Goal: Task Accomplishment & Management: Use online tool/utility

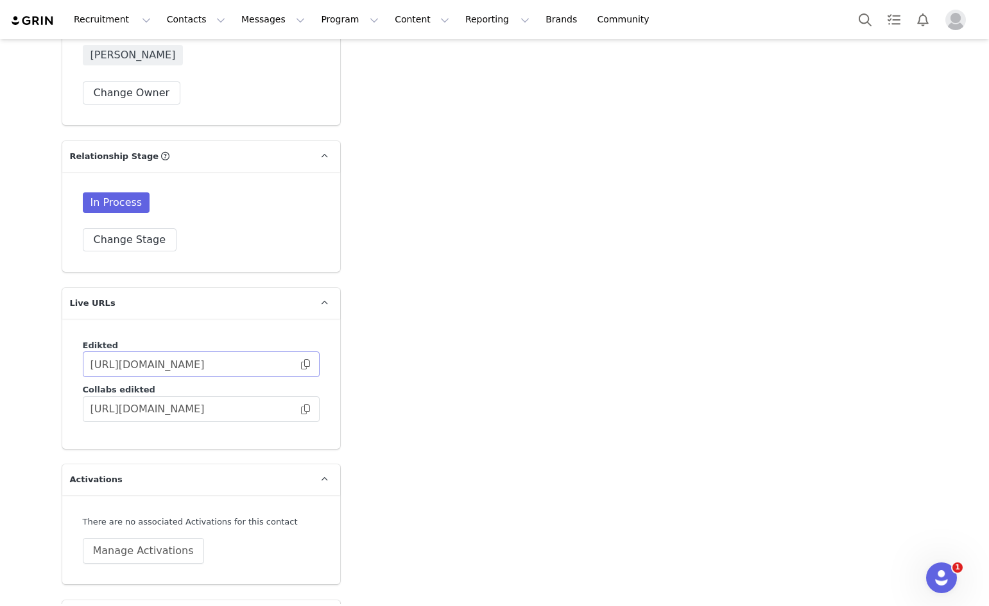
scroll to position [2879, 0]
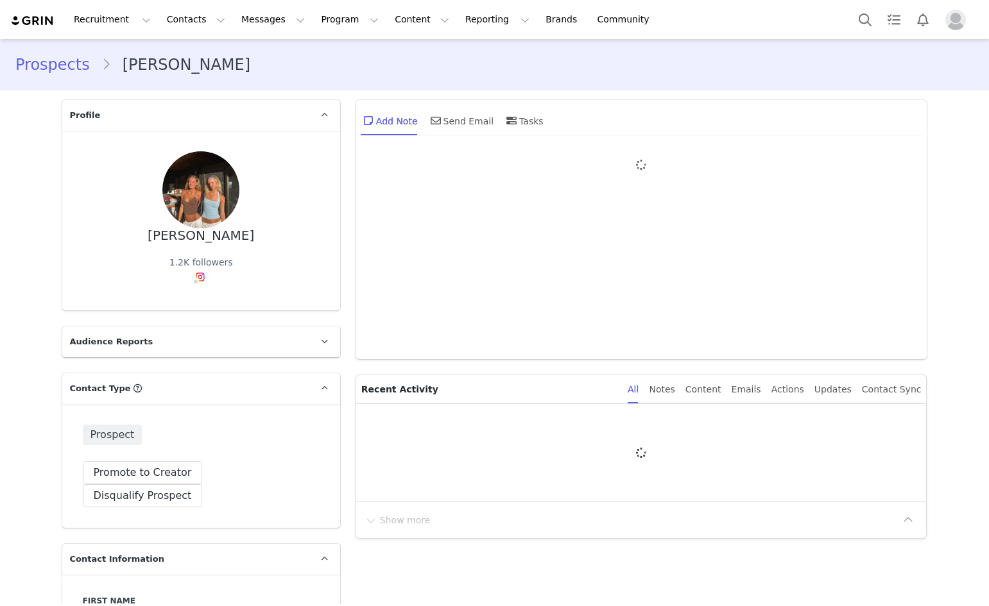
type input "+1 ([GEOGRAPHIC_DATA])"
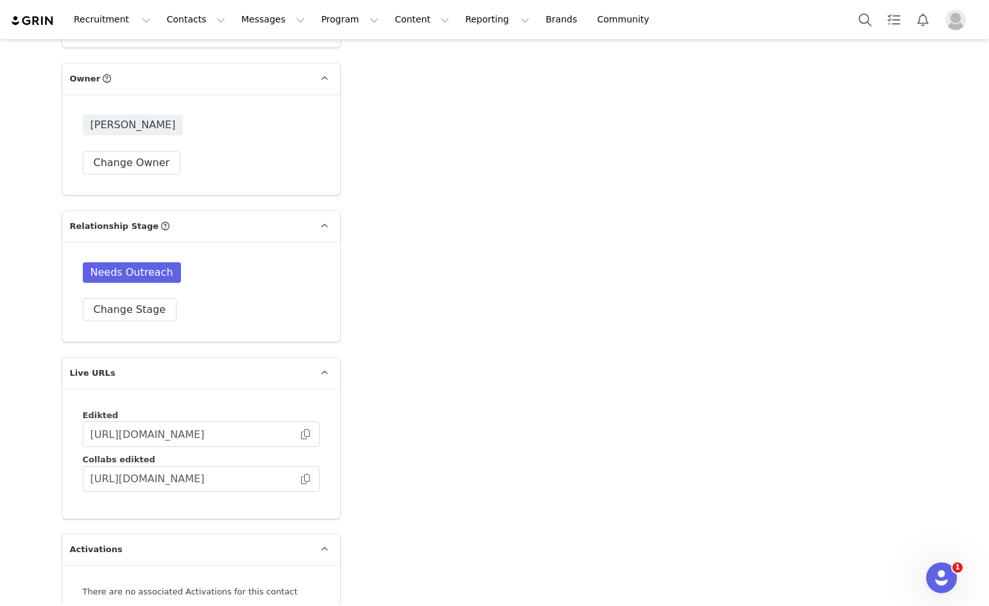
scroll to position [2946, 0]
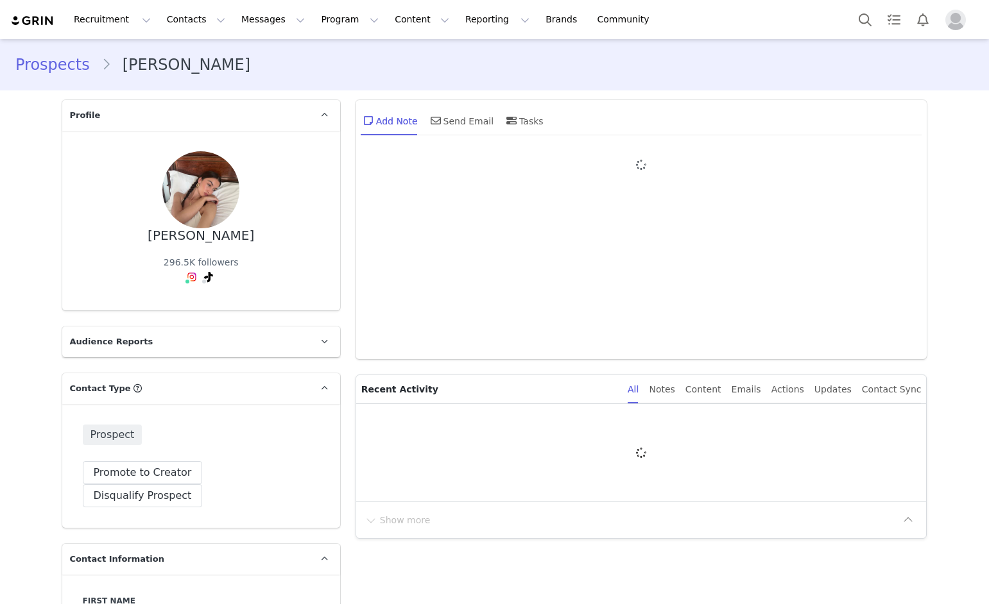
type input "+1 (United States)"
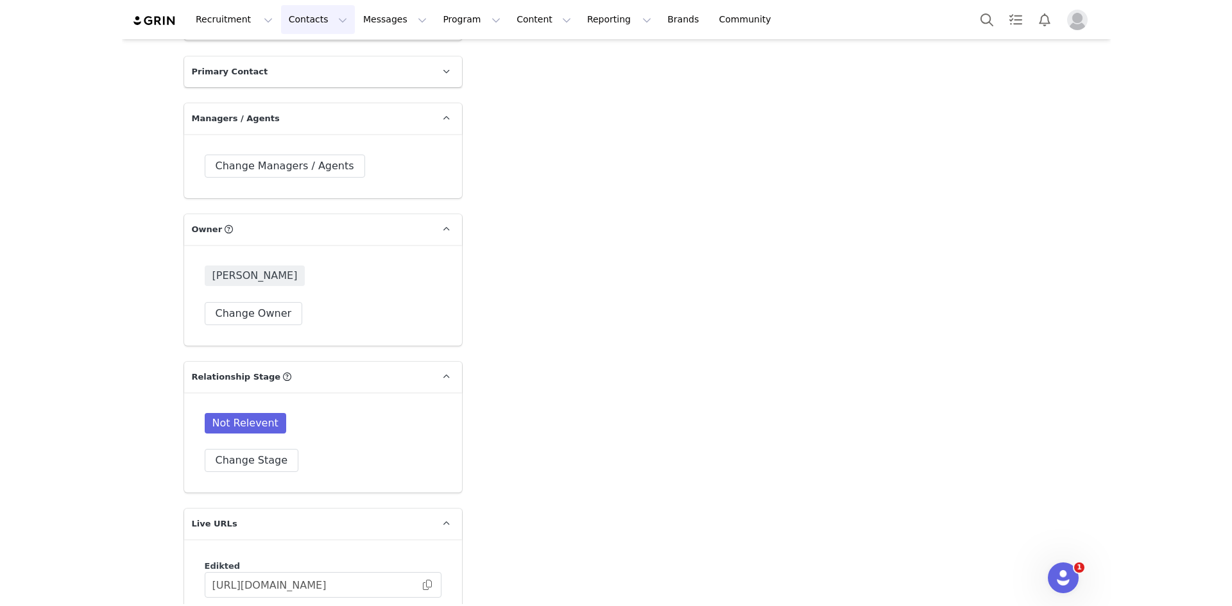
scroll to position [2625, 0]
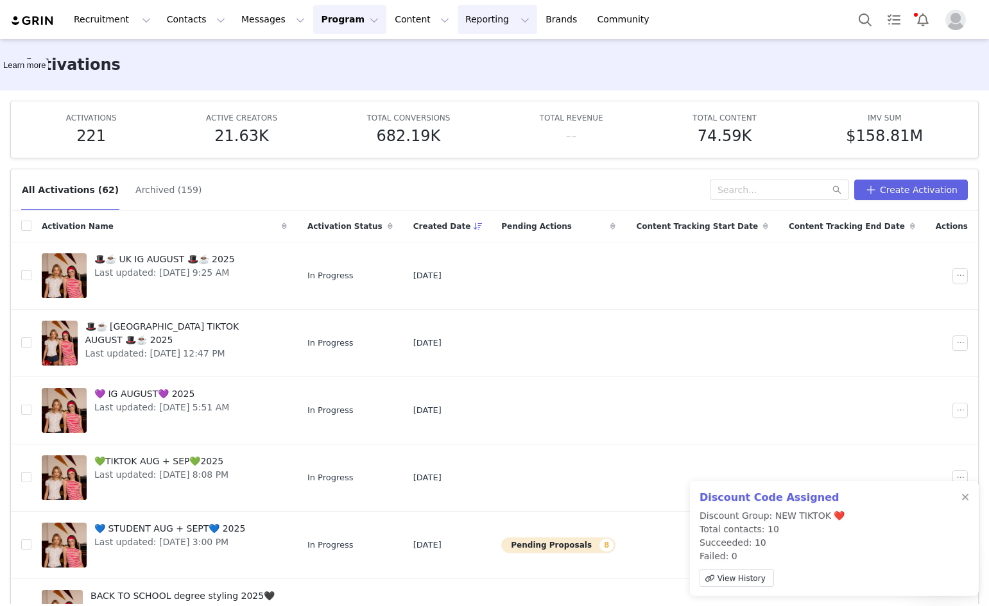
click at [458, 19] on button "Reporting Reporting" at bounding box center [498, 19] width 80 height 29
click at [441, 76] on p "Report Builder" at bounding box center [452, 80] width 64 height 13
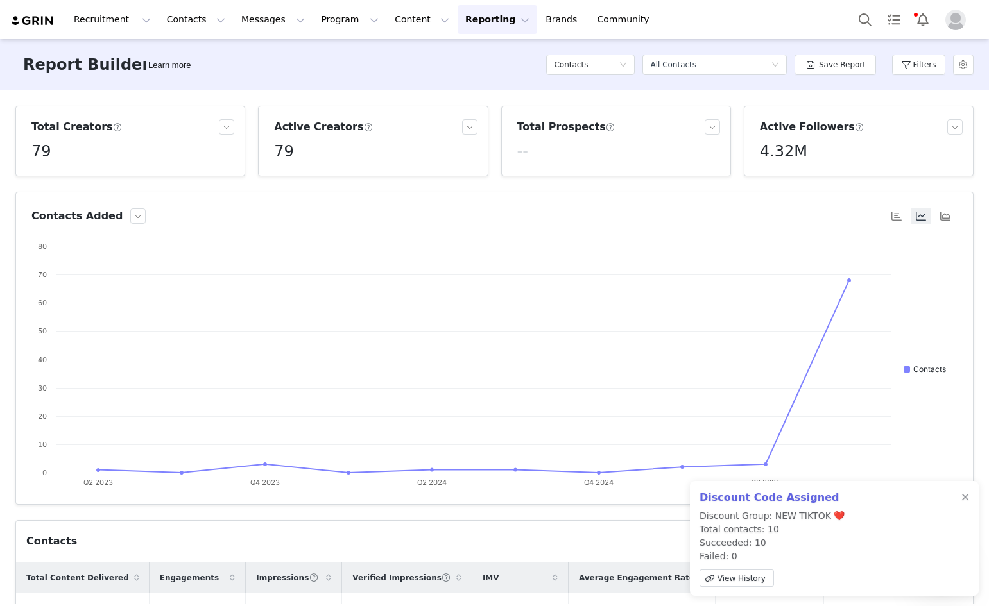
click at [970, 497] on div "Discount Code Assigned Discount Group: NEW TIKTOK ❤️ Total contacts: 10 Succeed…" at bounding box center [834, 538] width 289 height 115
click at [904, 65] on button "Filters" at bounding box center [918, 65] width 53 height 21
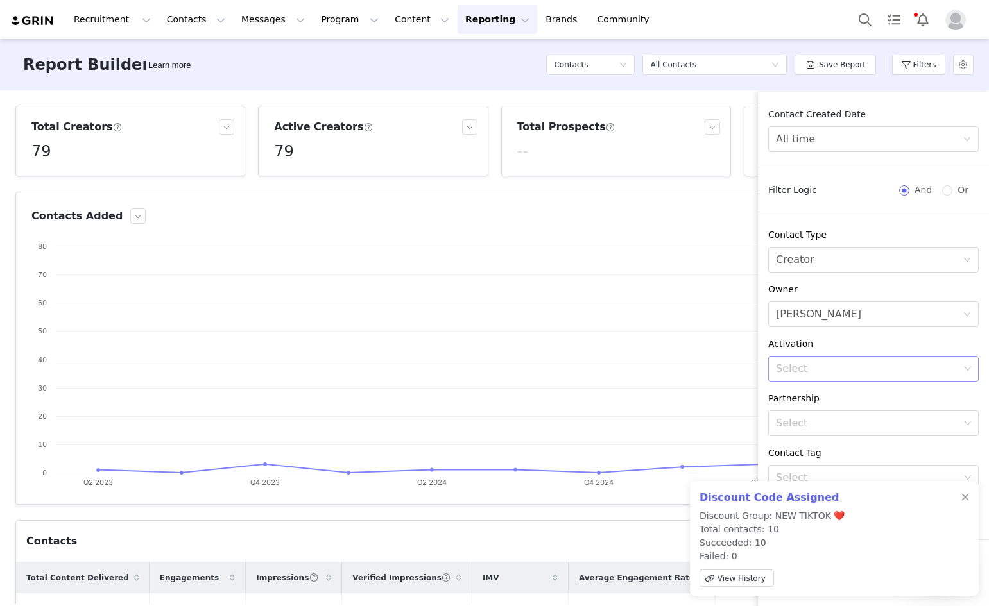
click at [828, 364] on div "Select" at bounding box center [868, 369] width 184 height 13
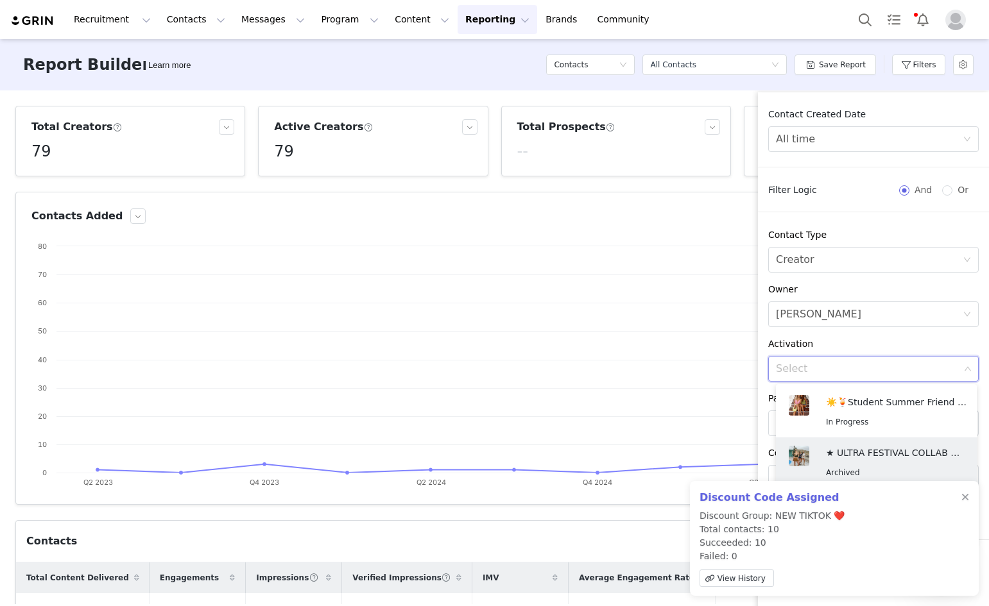
click at [959, 490] on div "Discount Code Assigned Discount Group: NEW TIKTOK ❤️ Total contacts: 10 Succeed…" at bounding box center [834, 538] width 289 height 115
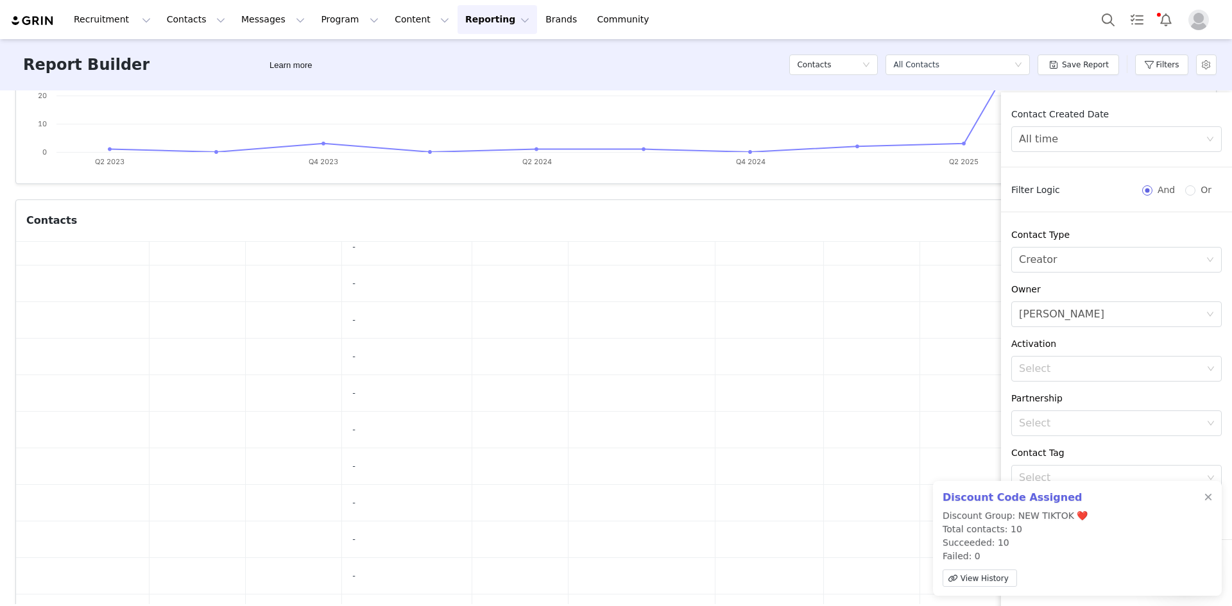
scroll to position [257, 0]
click at [988, 495] on div at bounding box center [1208, 498] width 8 height 10
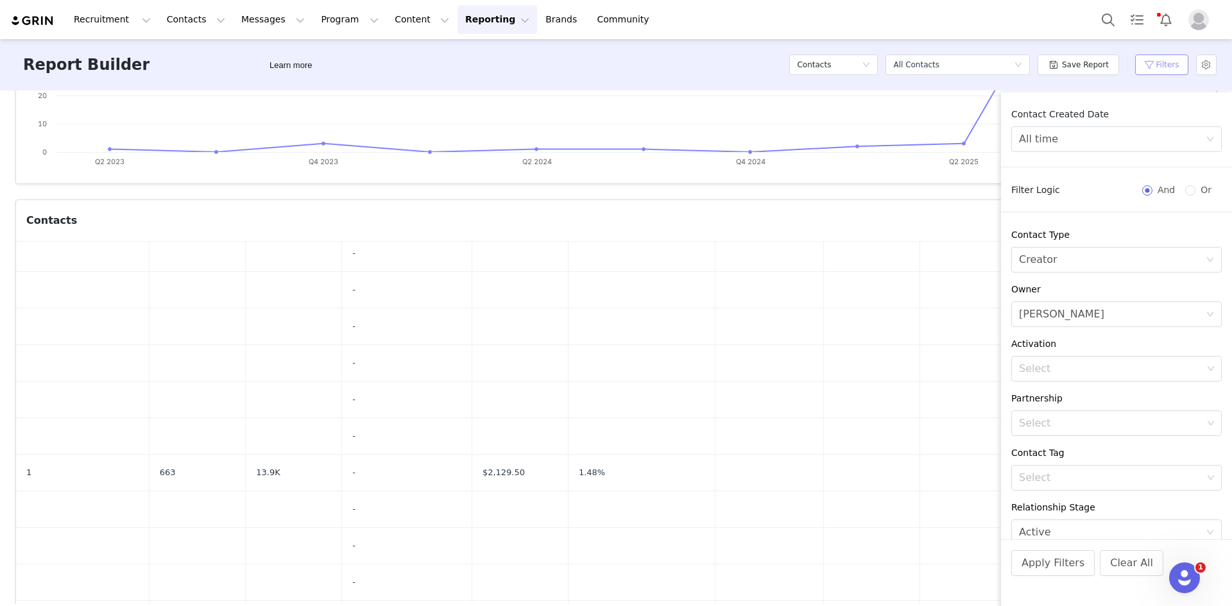
click at [988, 65] on button "Filters" at bounding box center [1161, 65] width 53 height 21
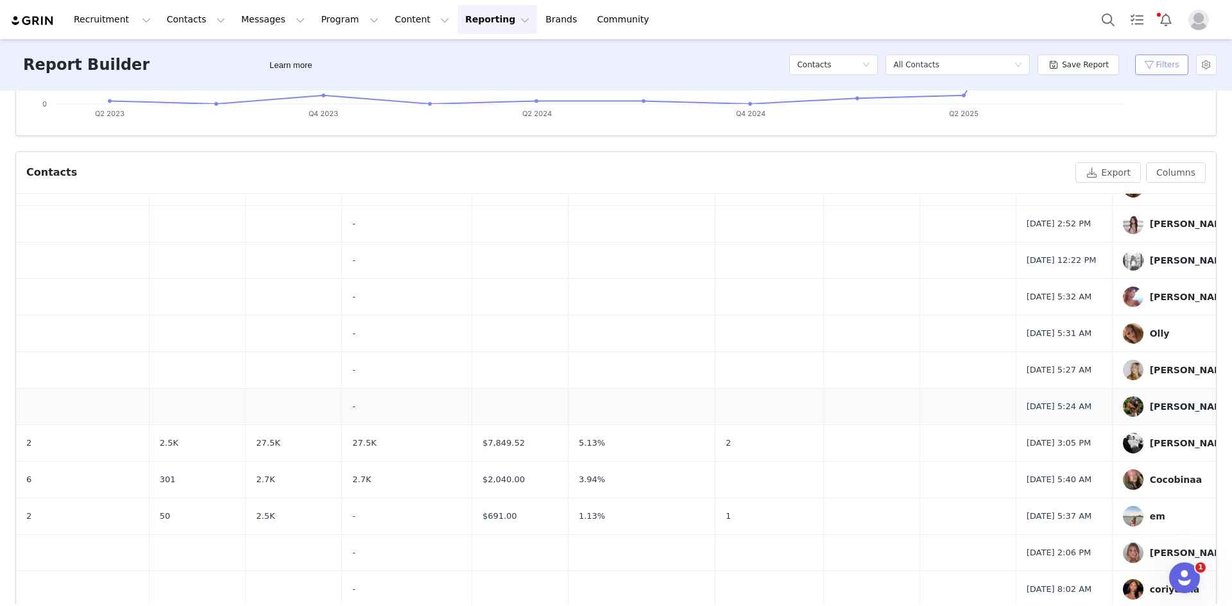
scroll to position [425, 0]
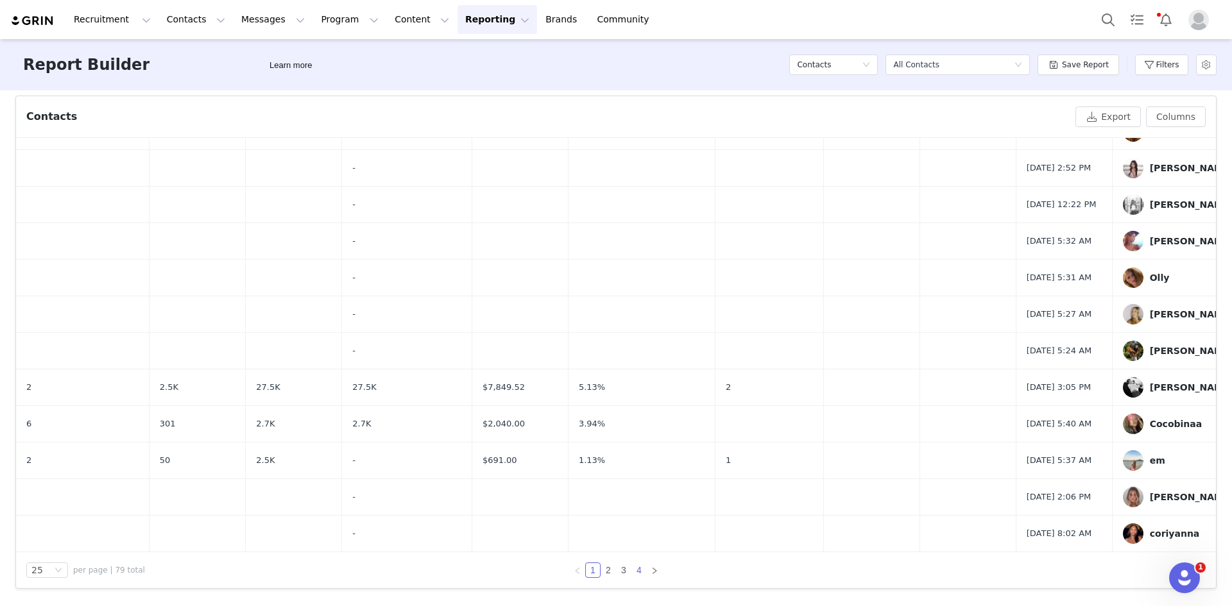
click at [634, 565] on link "4" at bounding box center [639, 570] width 14 height 14
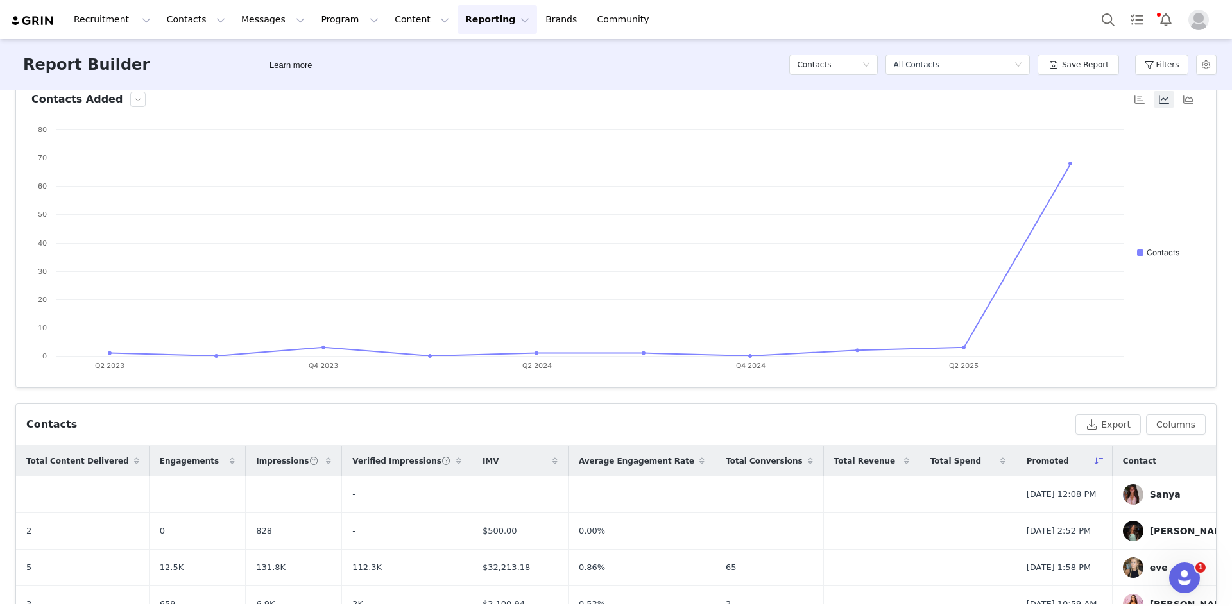
scroll to position [188, 0]
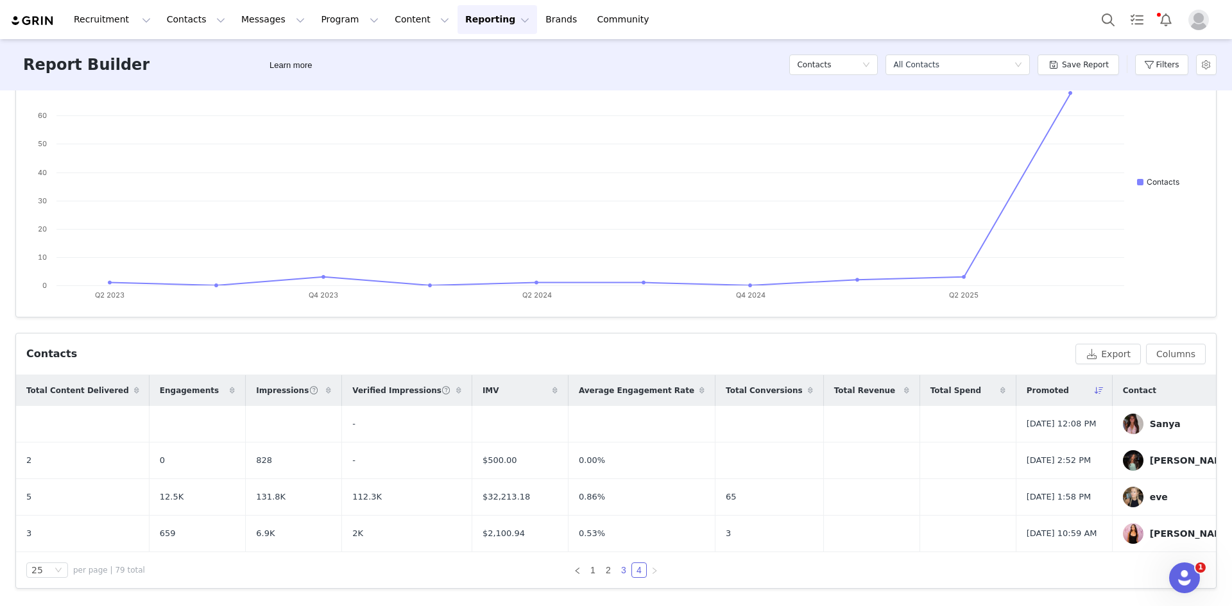
click at [617, 565] on link "3" at bounding box center [624, 570] width 14 height 14
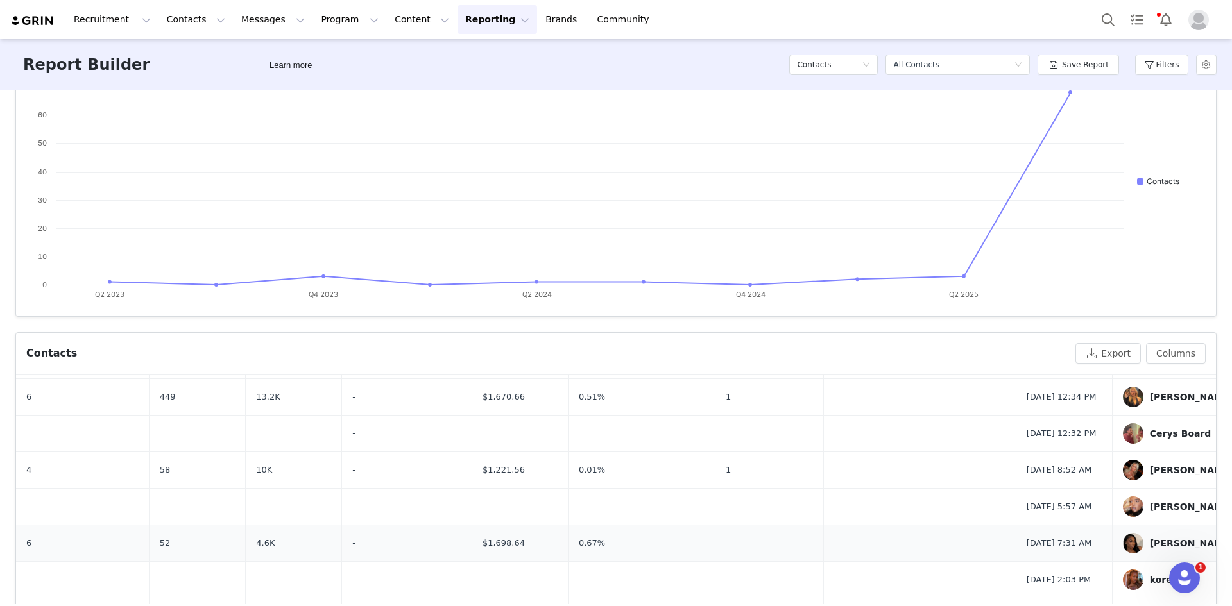
scroll to position [0, 0]
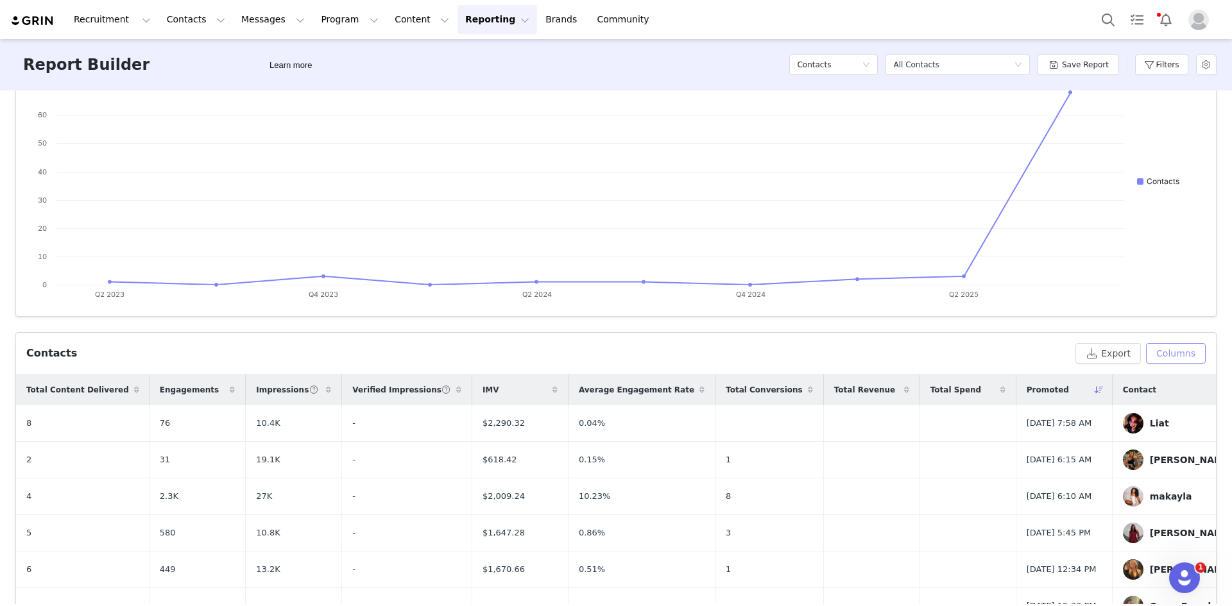
click at [988, 353] on button "Columns" at bounding box center [1176, 353] width 60 height 21
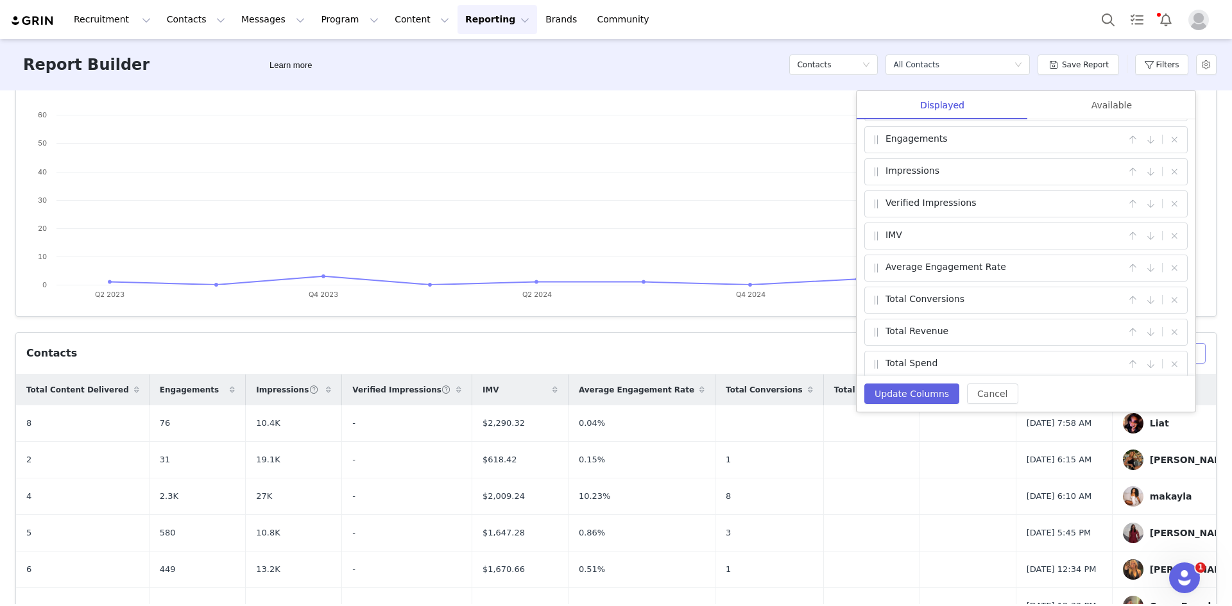
scroll to position [107, 0]
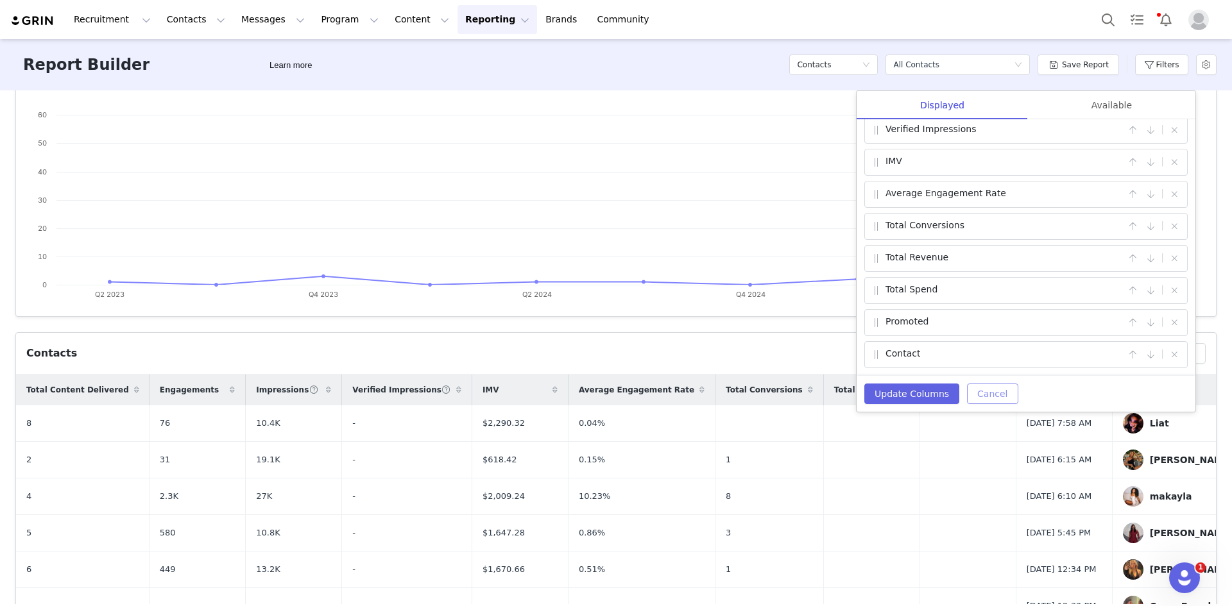
click at [988, 392] on button "Cancel" at bounding box center [992, 394] width 51 height 21
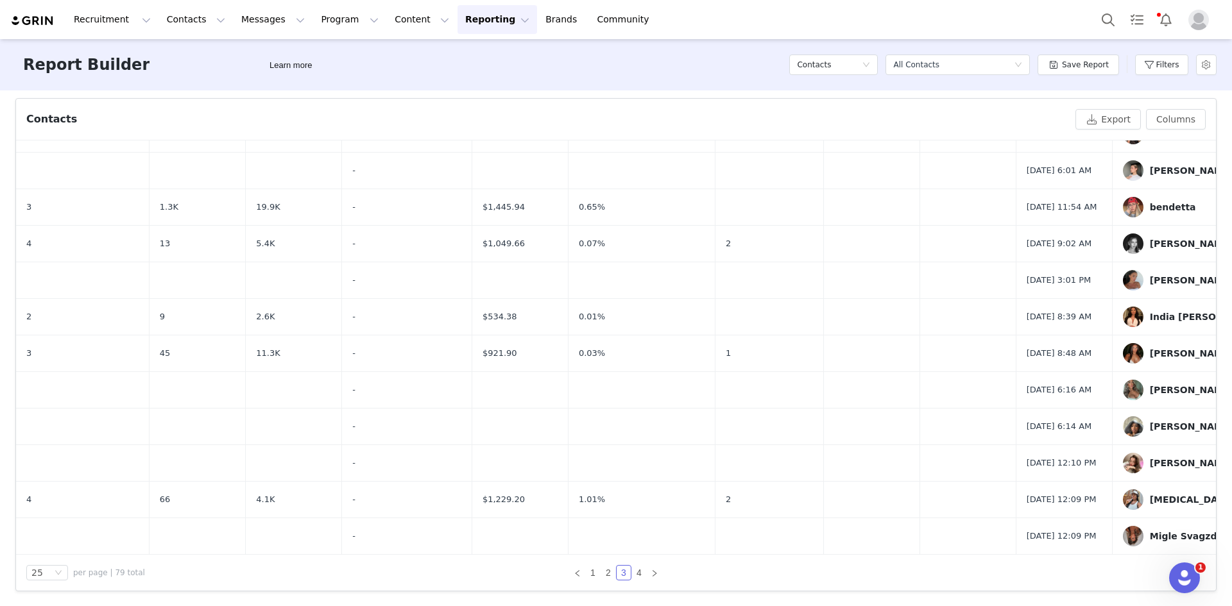
scroll to position [425, 0]
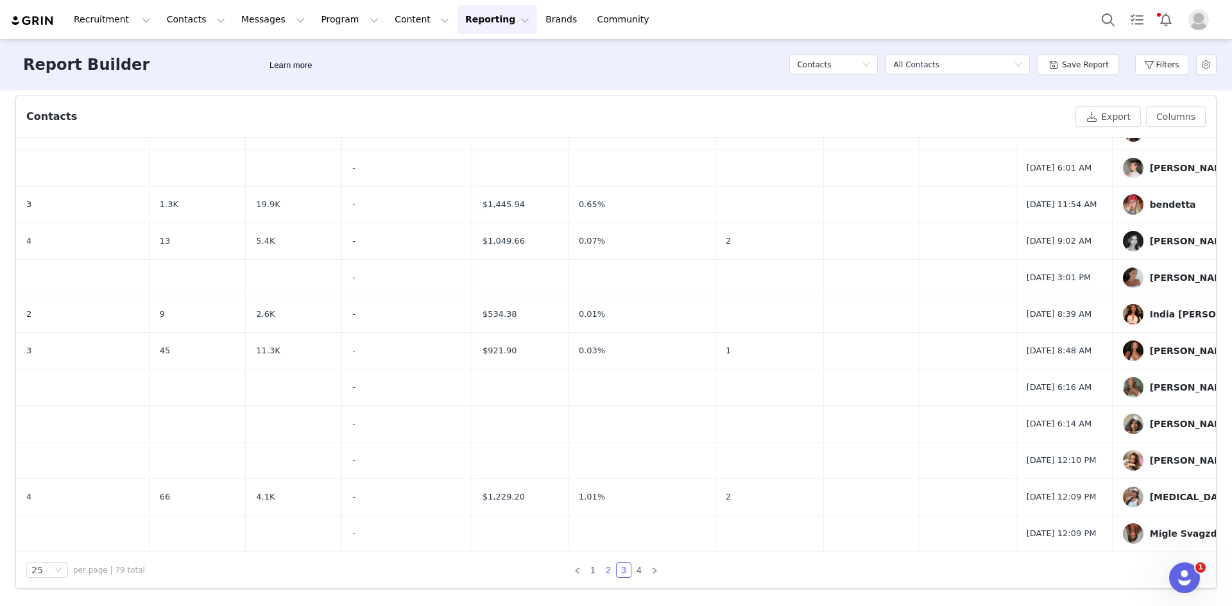
click at [601, 569] on link "2" at bounding box center [608, 570] width 14 height 14
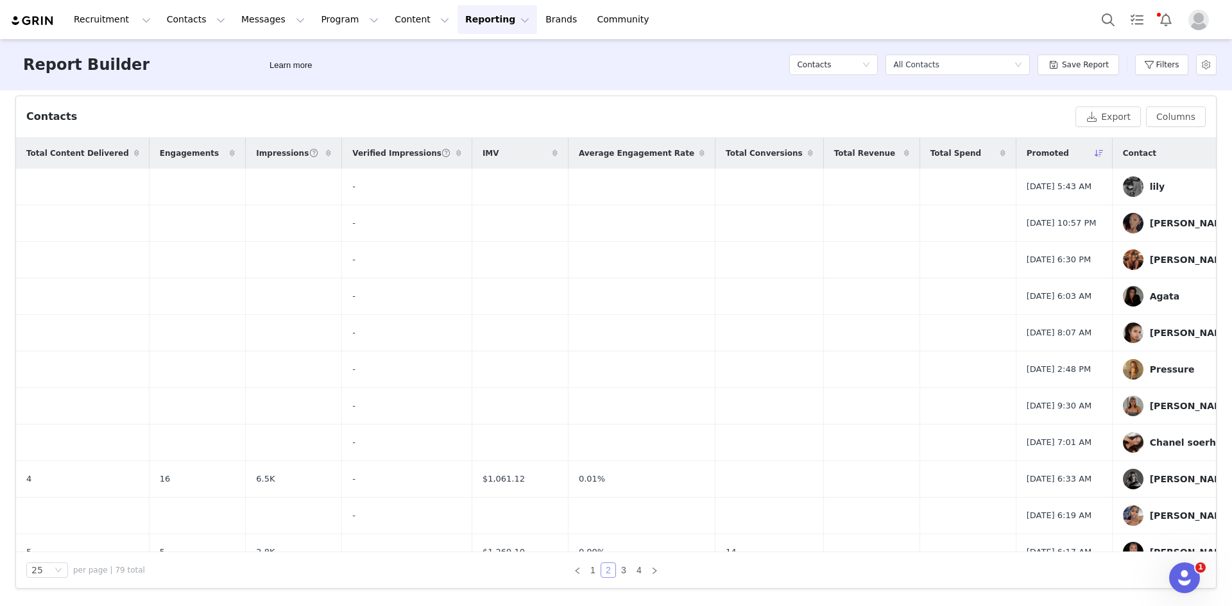
scroll to position [0, 0]
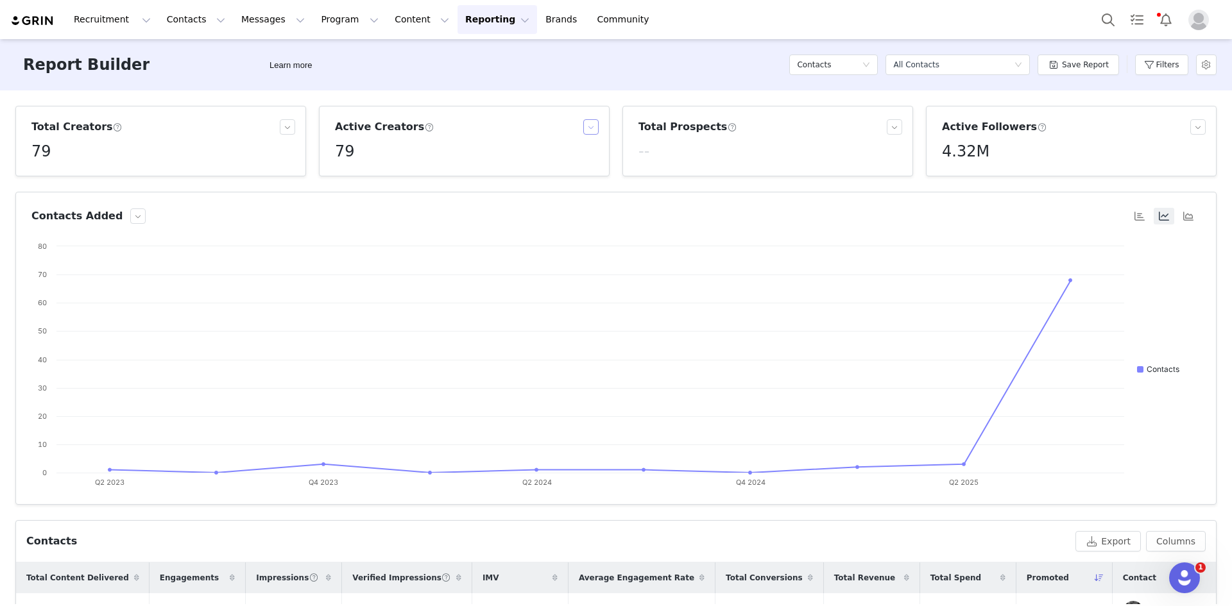
click at [585, 128] on button "button" at bounding box center [590, 126] width 15 height 15
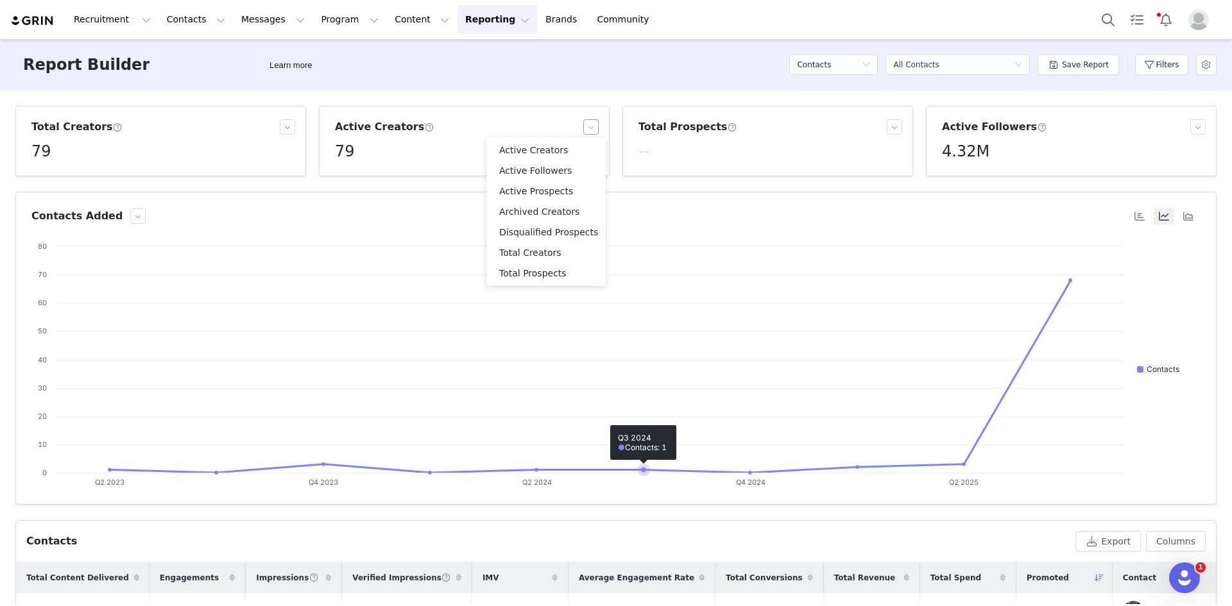
click at [665, 313] on rect at bounding box center [610, 368] width 1159 height 257
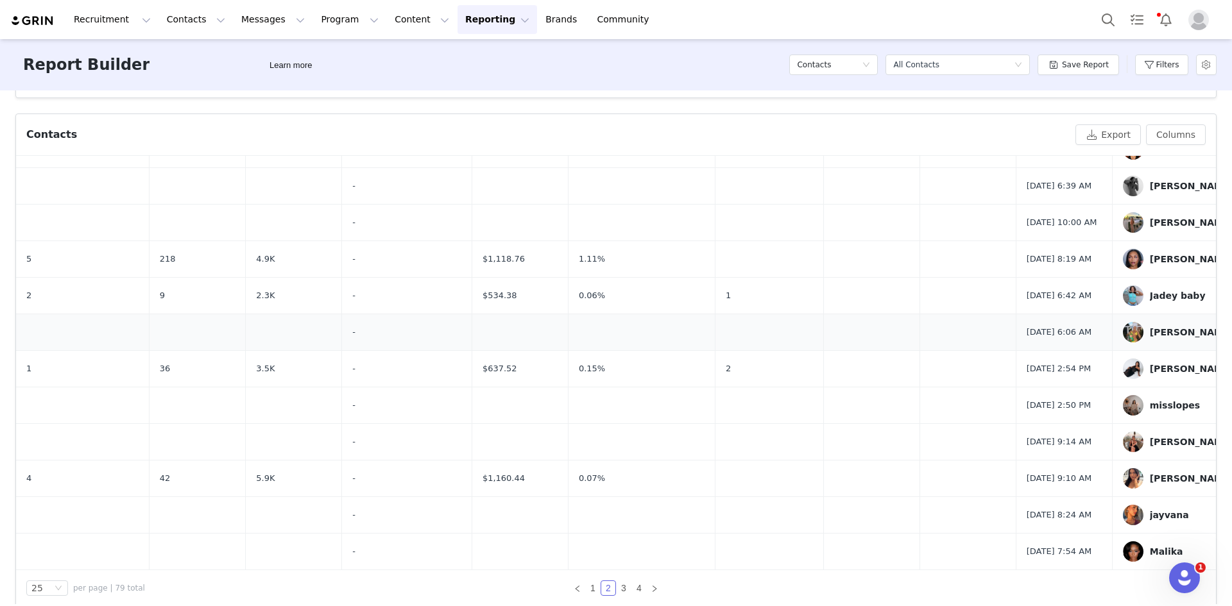
scroll to position [425, 0]
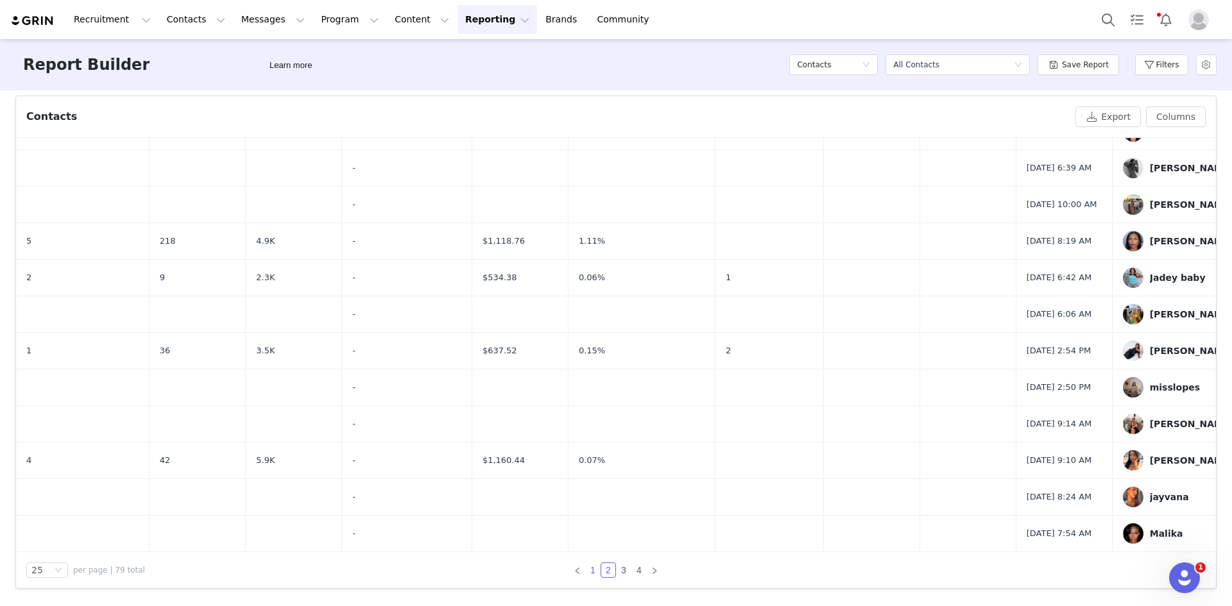
click at [586, 565] on link "1" at bounding box center [593, 570] width 14 height 14
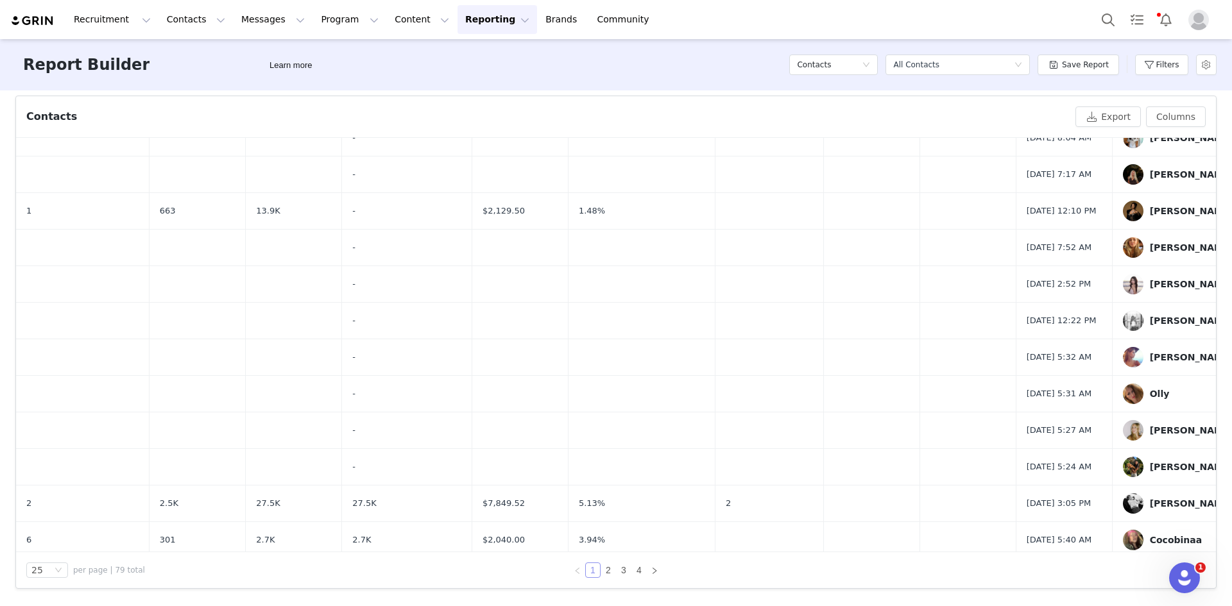
scroll to position [531, 0]
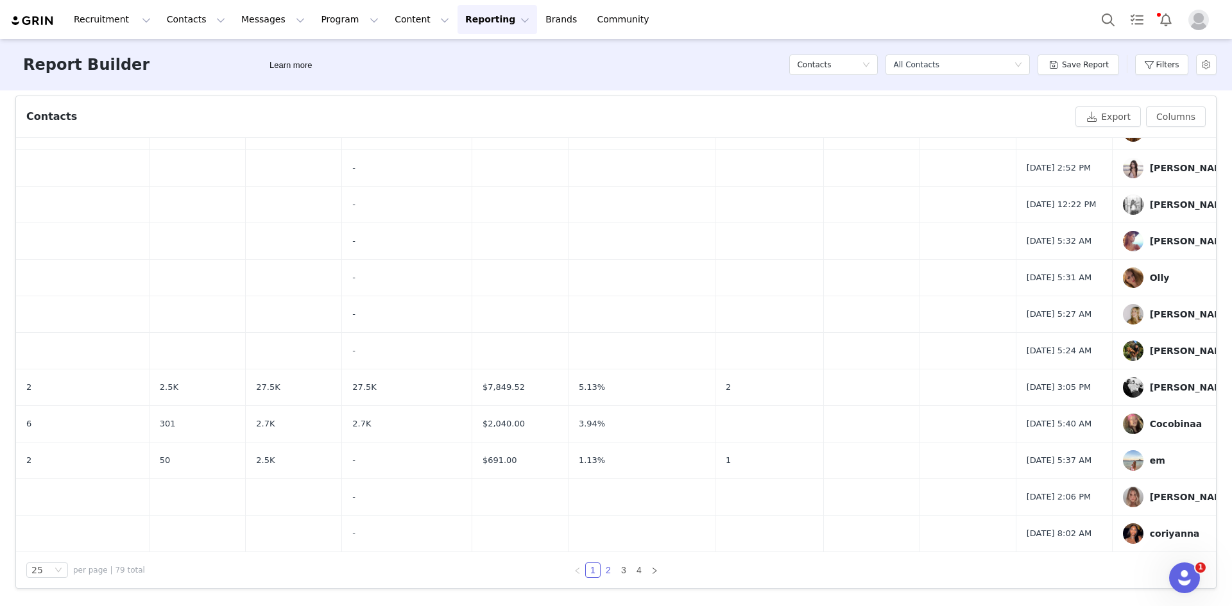
click at [604, 570] on link "2" at bounding box center [608, 570] width 14 height 14
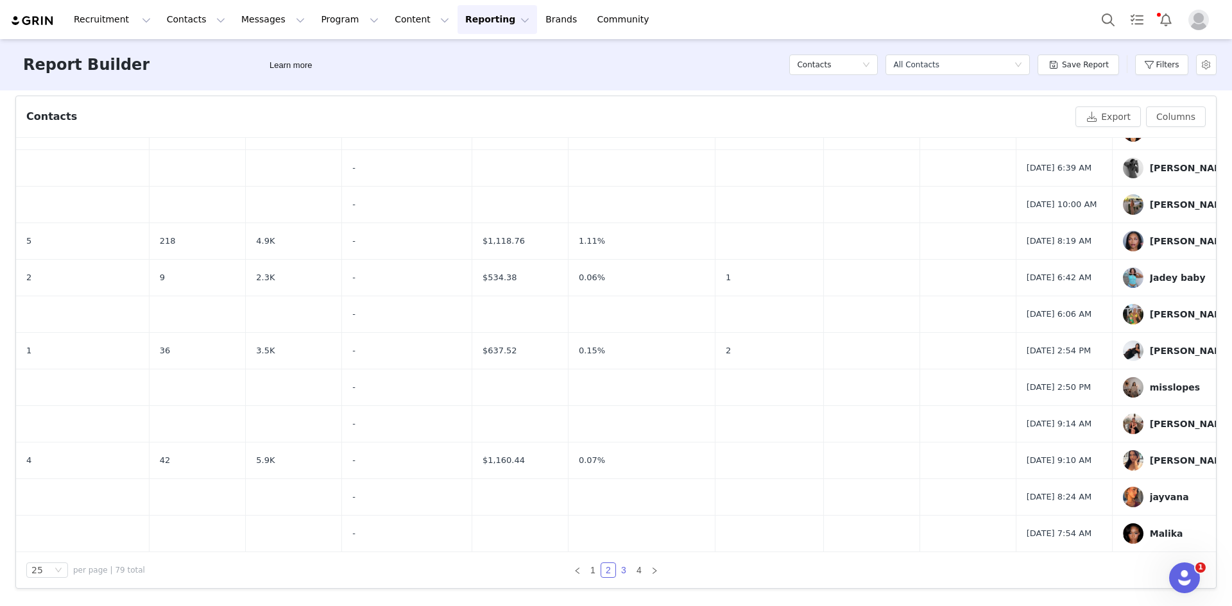
click at [624, 571] on link "3" at bounding box center [624, 570] width 14 height 14
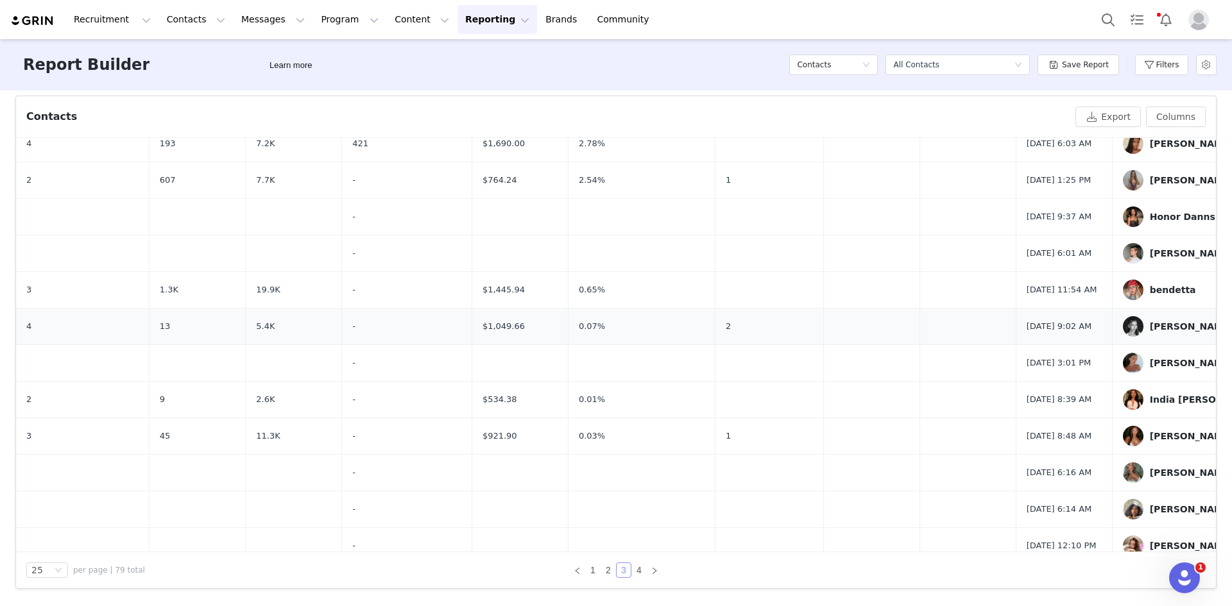
scroll to position [558, 0]
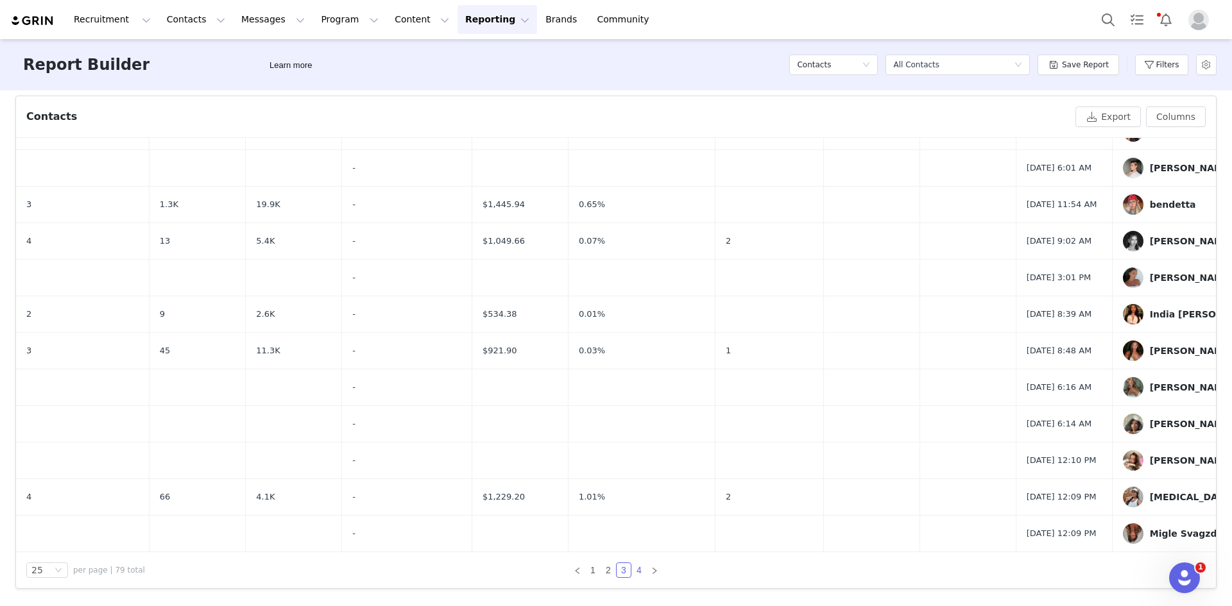
click at [637, 574] on link "4" at bounding box center [639, 570] width 14 height 14
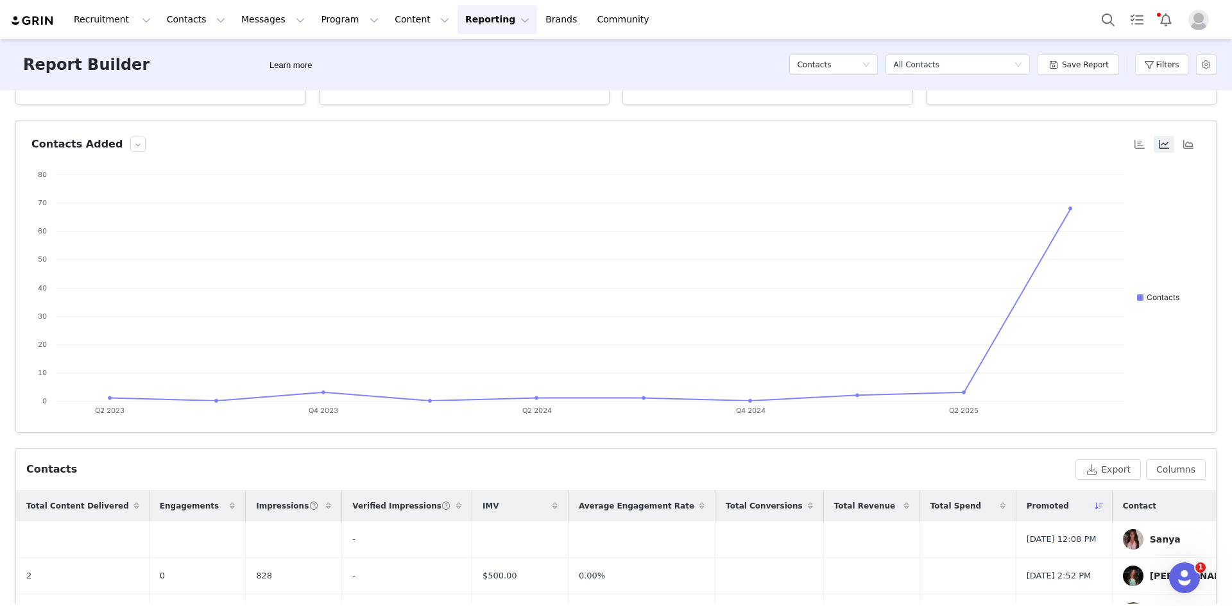
scroll to position [0, 0]
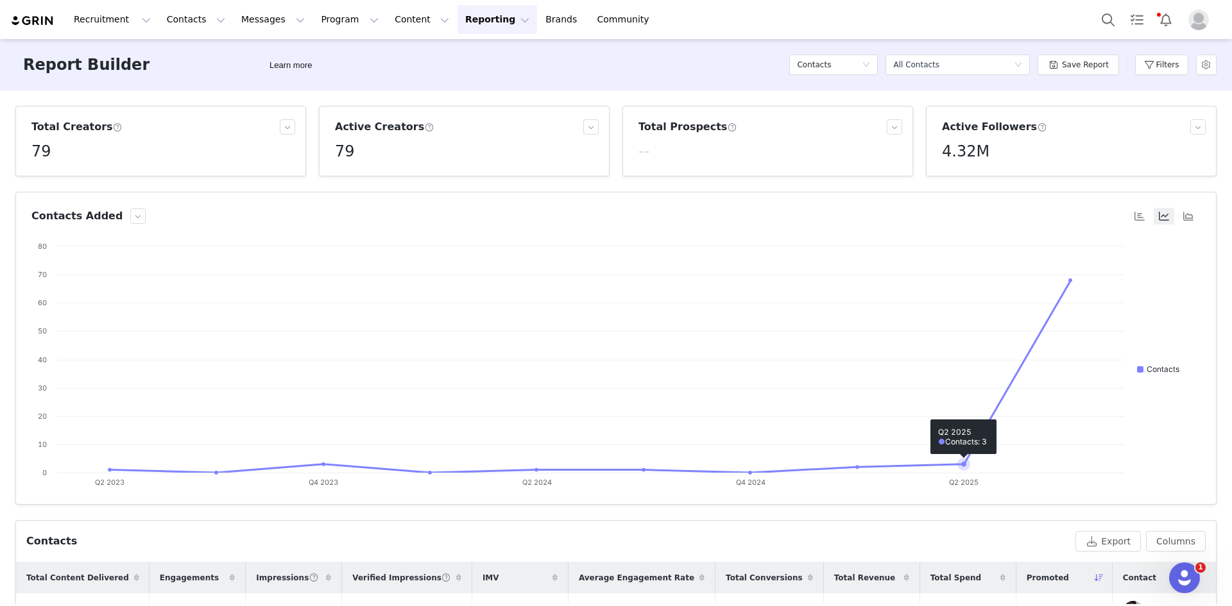
click at [964, 462] on g at bounding box center [590, 376] width 964 height 196
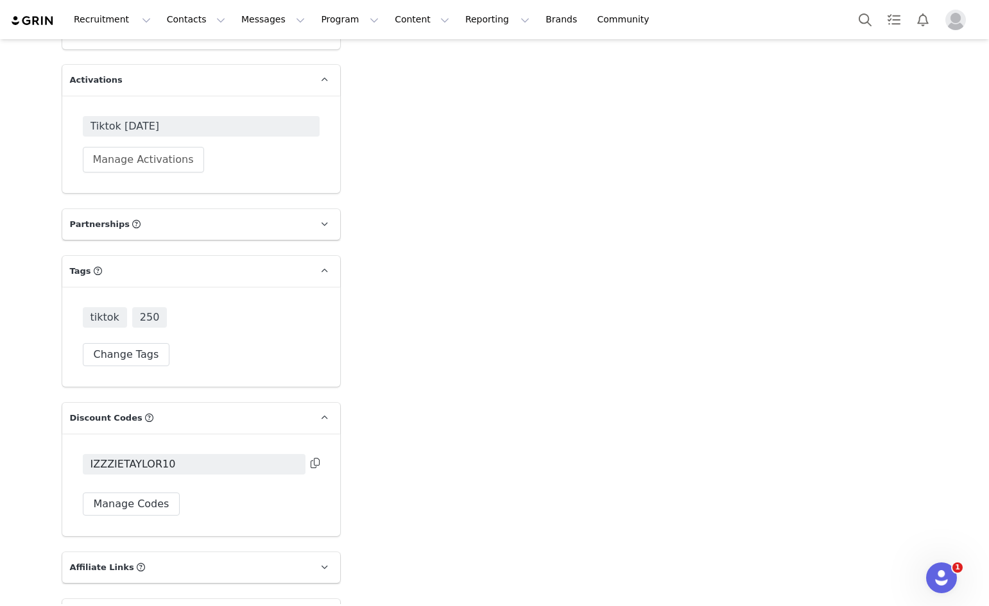
scroll to position [3317, 0]
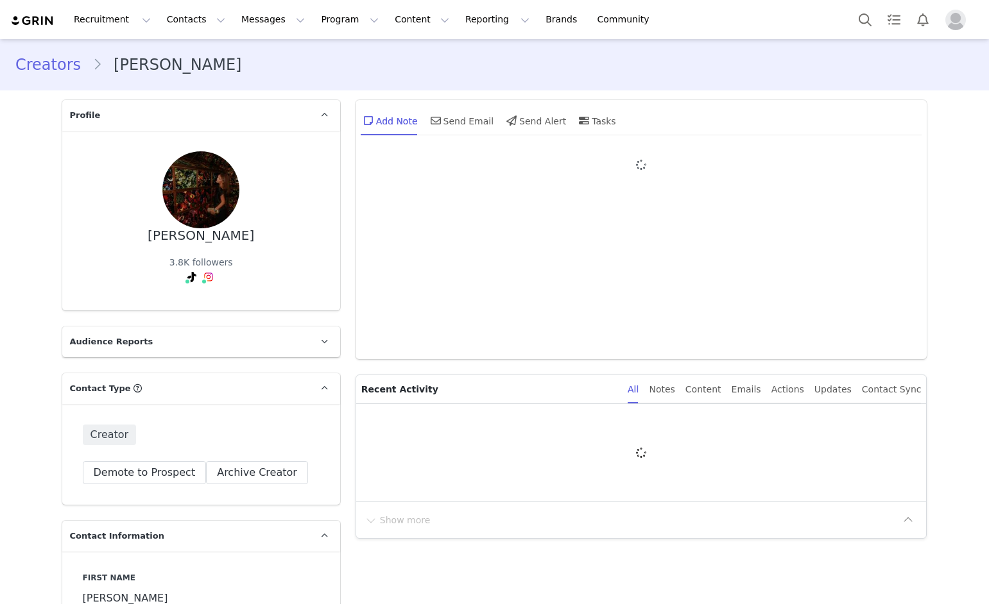
type input "+1 ([GEOGRAPHIC_DATA])"
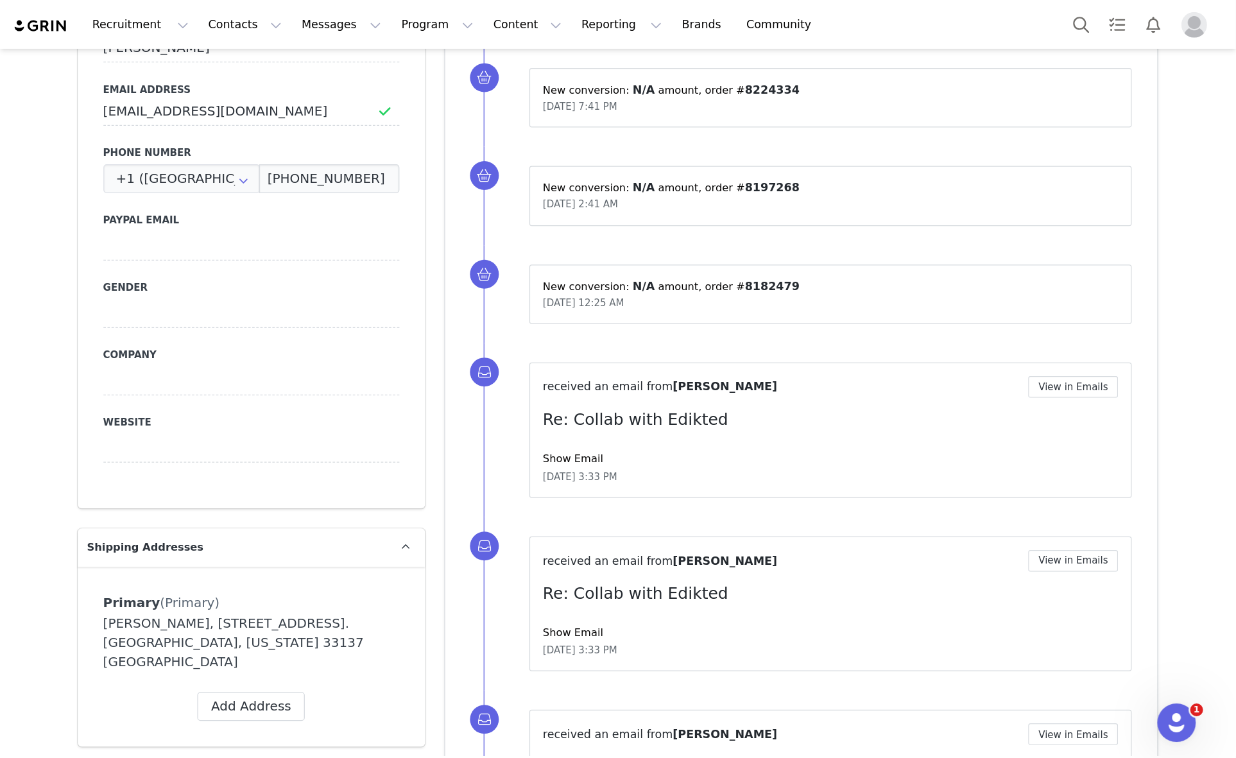
scroll to position [393, 0]
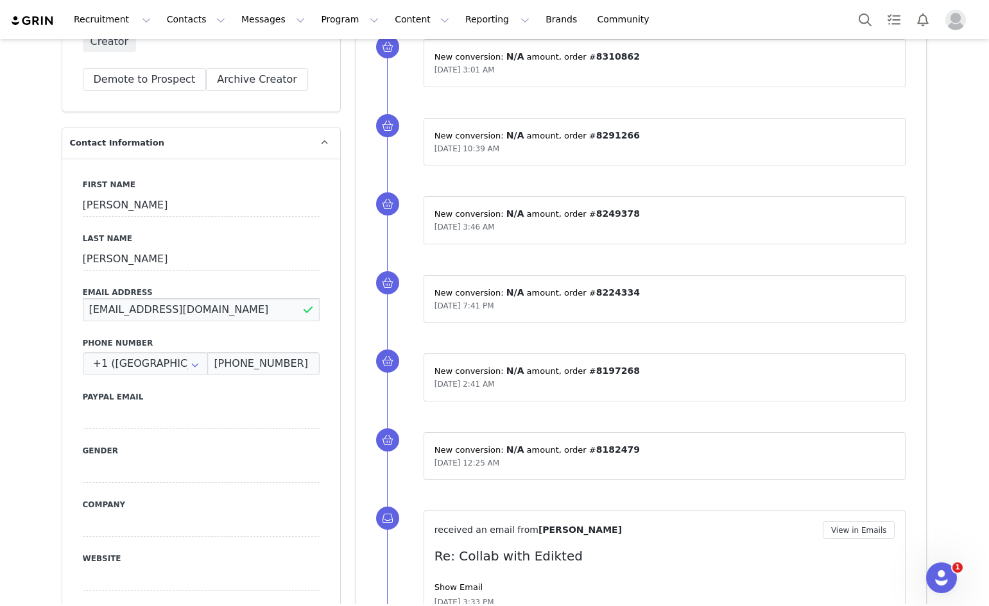
drag, startPoint x: 226, startPoint y: 305, endPoint x: 37, endPoint y: 309, distance: 188.7
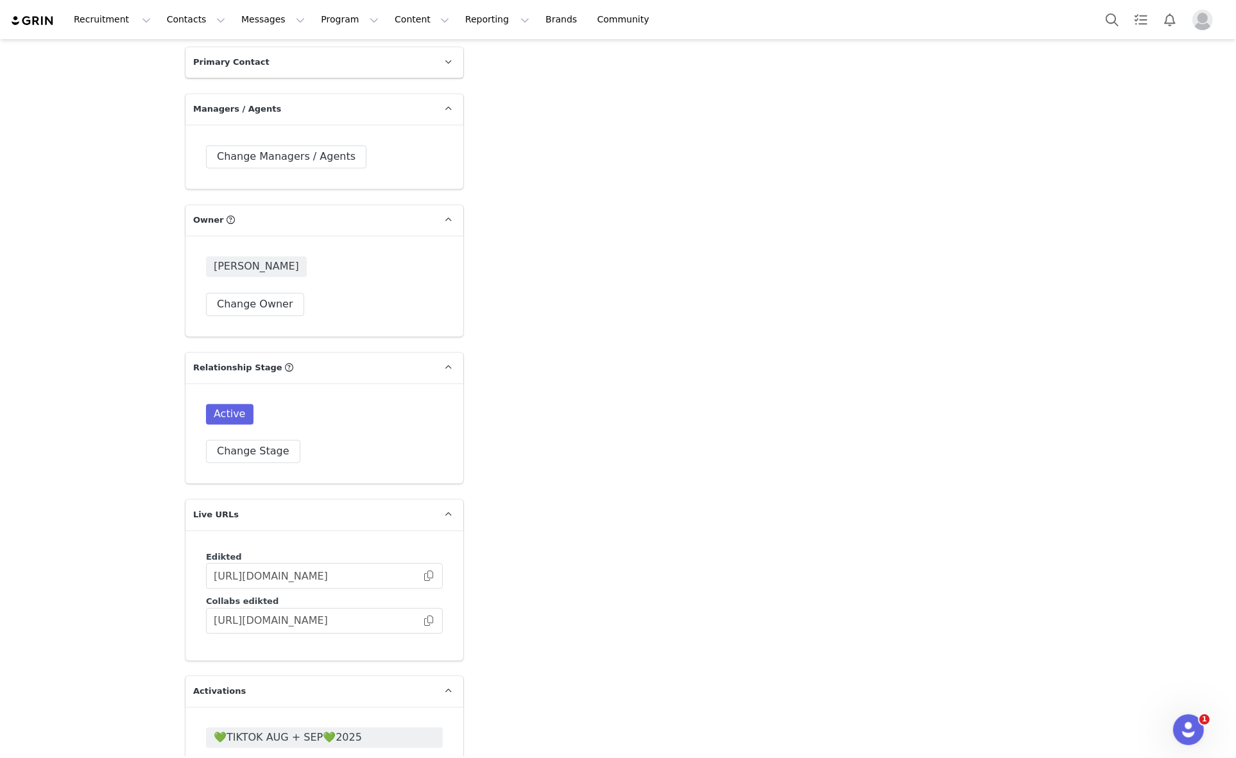
scroll to position [2920, 0]
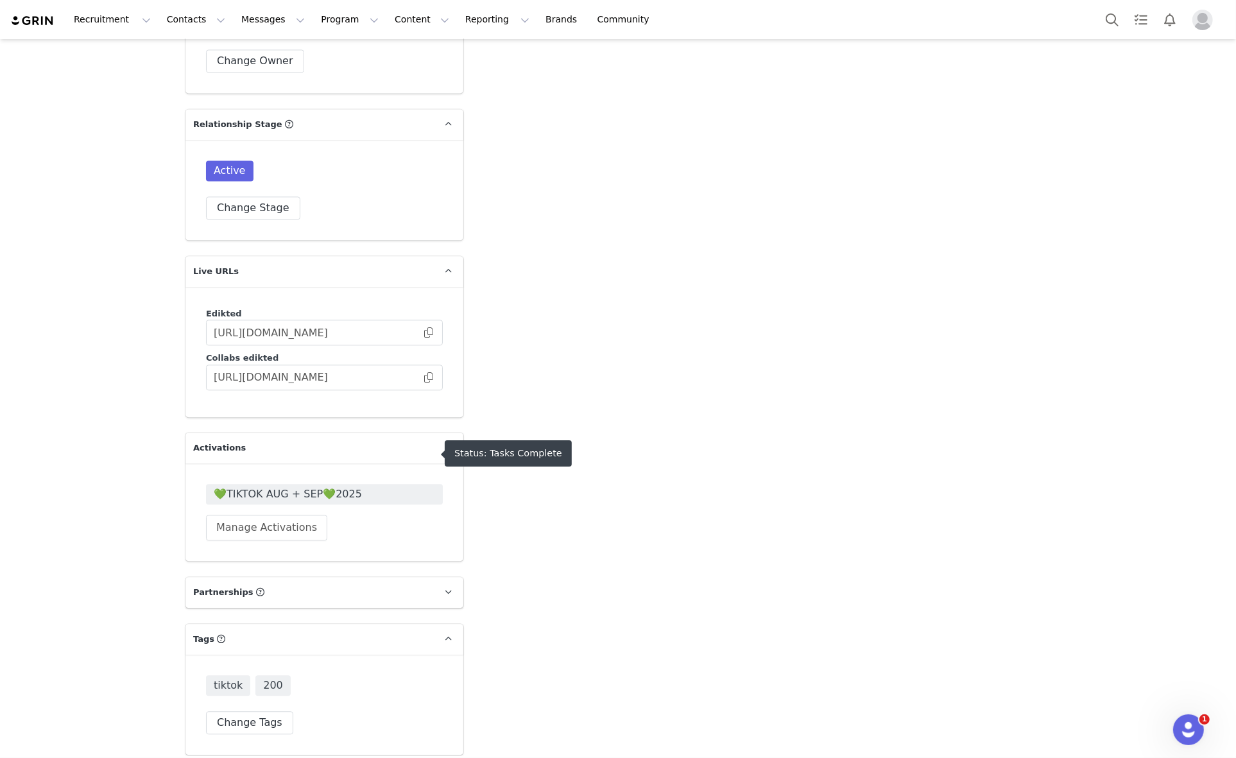
click at [275, 486] on span "💚TIKTOK AUG + SEP💚2025" at bounding box center [324, 493] width 221 height 15
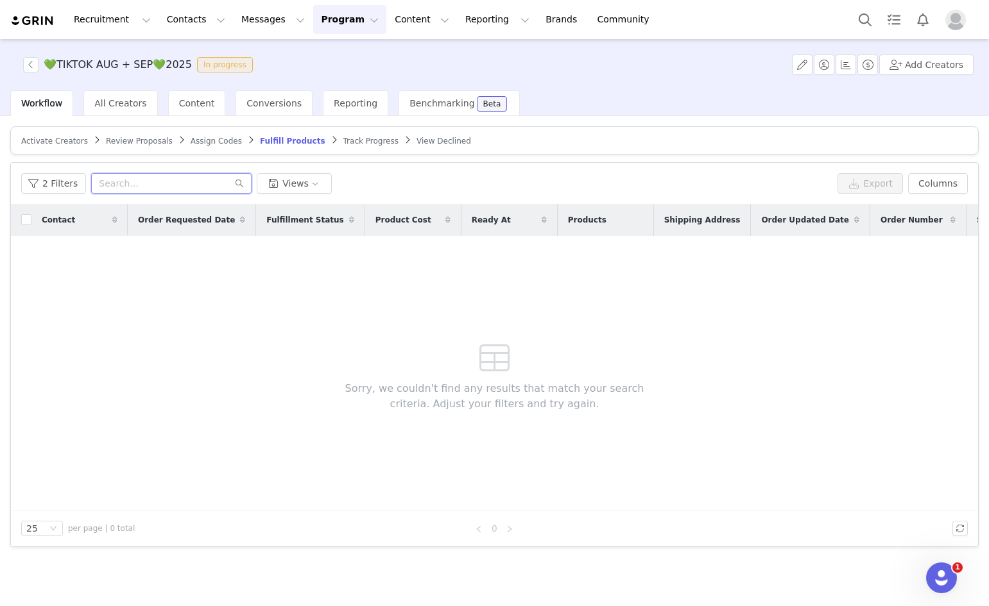
click at [137, 181] on input "text" at bounding box center [171, 183] width 160 height 21
paste input "paretnina@gmail.com"
type input "paretnina@gmail.com"
click at [48, 184] on button "2 Filters" at bounding box center [53, 183] width 65 height 21
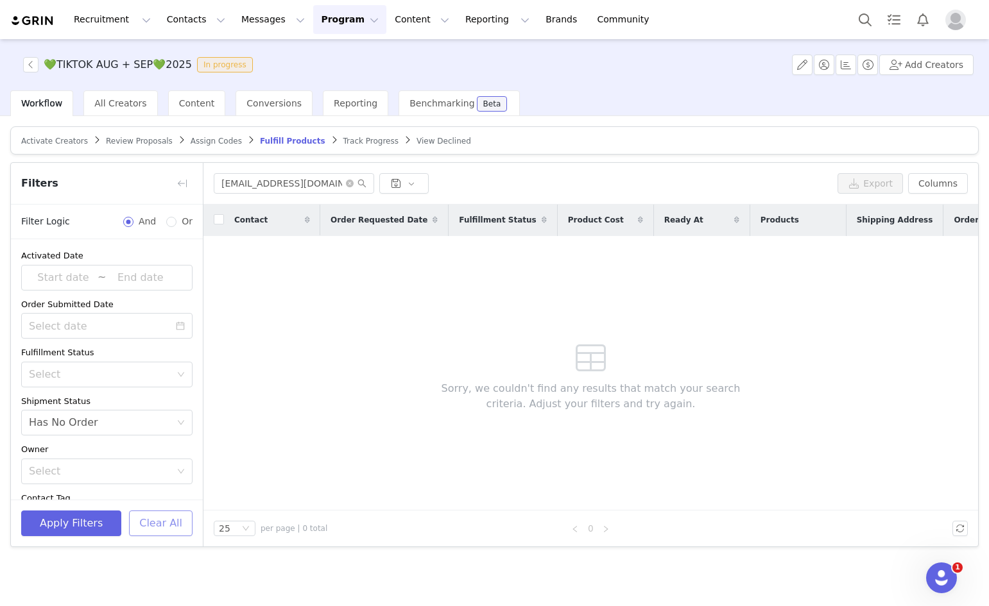
click at [165, 519] on button "Clear All" at bounding box center [161, 524] width 64 height 26
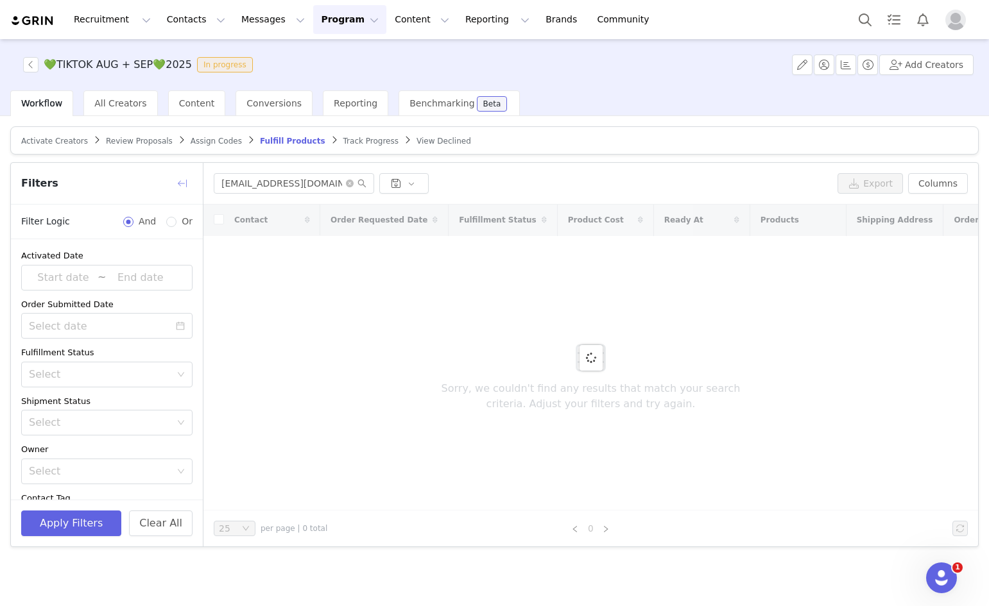
click at [180, 182] on button "button" at bounding box center [182, 183] width 21 height 21
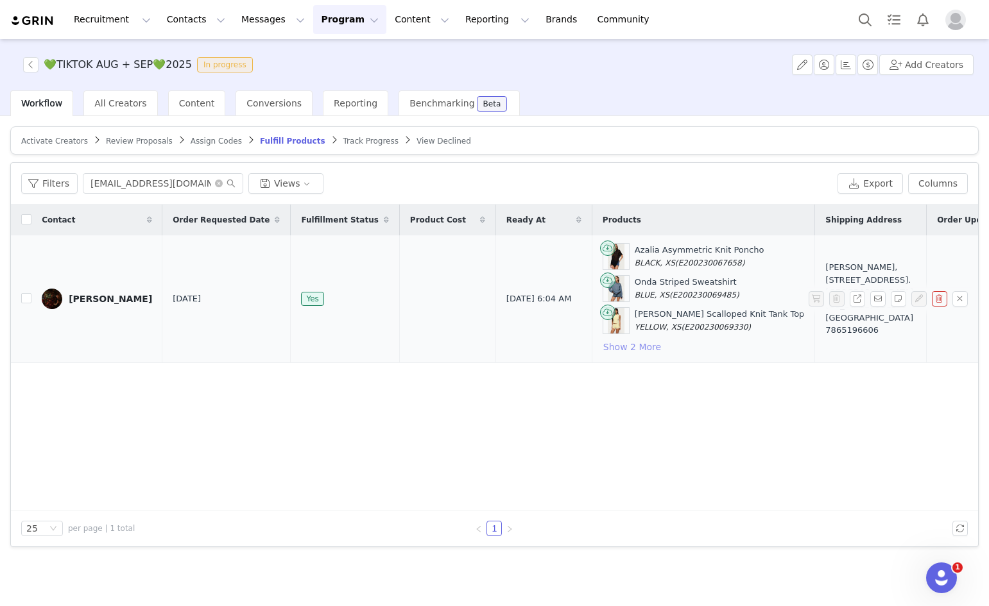
click at [603, 343] on button "Show 2 More" at bounding box center [632, 346] width 59 height 15
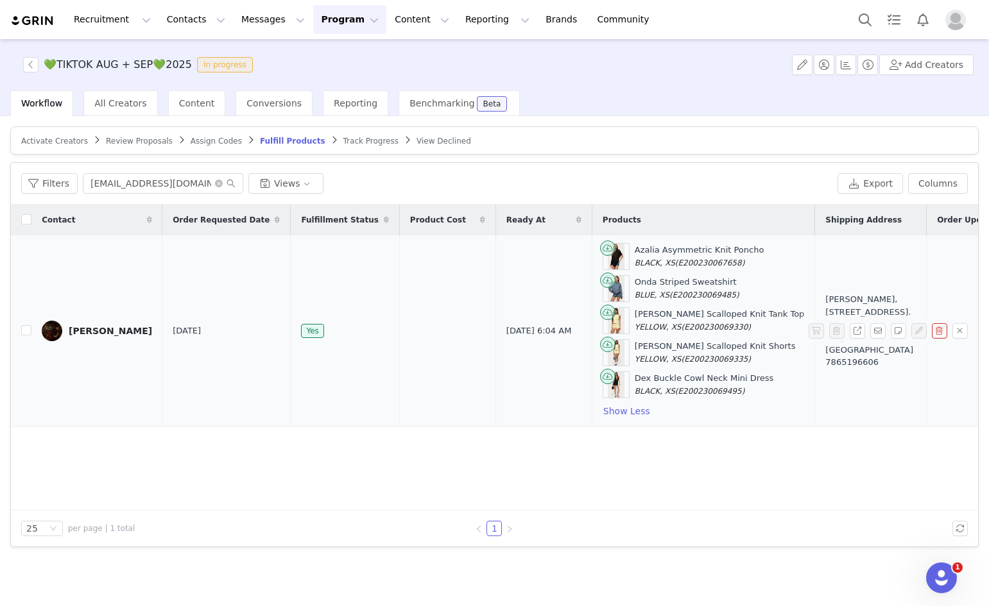
drag, startPoint x: 660, startPoint y: 281, endPoint x: 568, endPoint y: 284, distance: 91.8
click at [603, 284] on div "Onda Striped Sweatshirt BLUE, XS (E200230069485)" at bounding box center [704, 288] width 202 height 27
copy div "Onda Striped Sweatshirt"
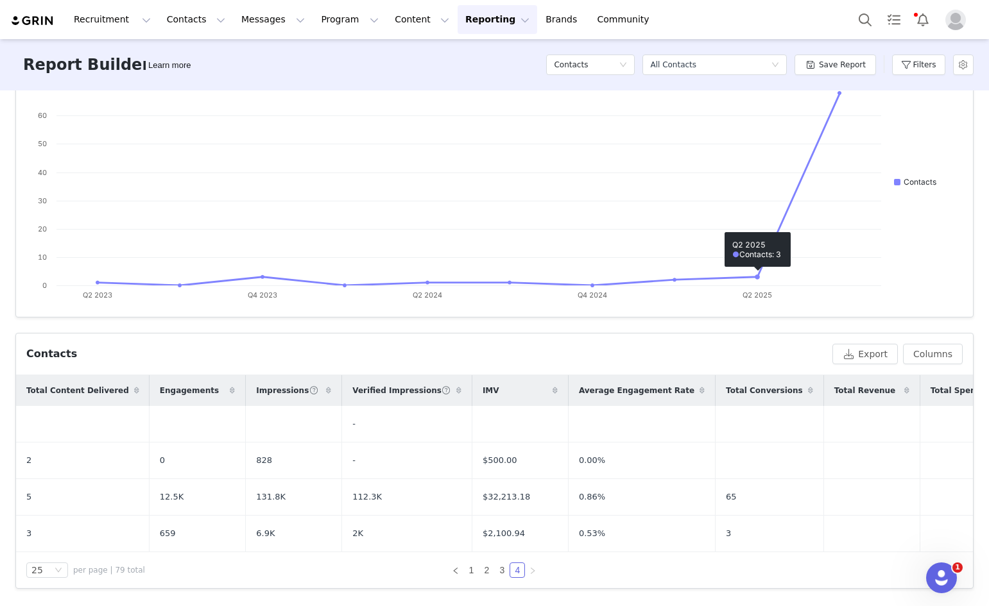
scroll to position [216, 0]
